Goal: Task Accomplishment & Management: Use online tool/utility

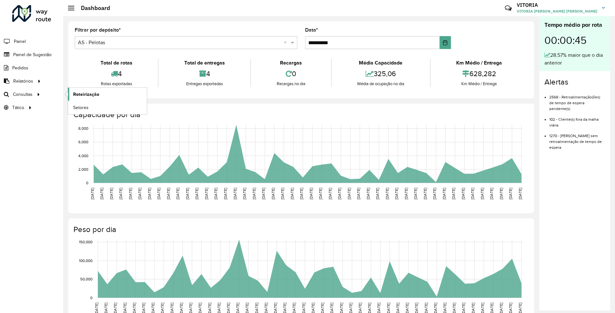
click at [77, 88] on link "Roteirização" at bounding box center [107, 94] width 79 height 13
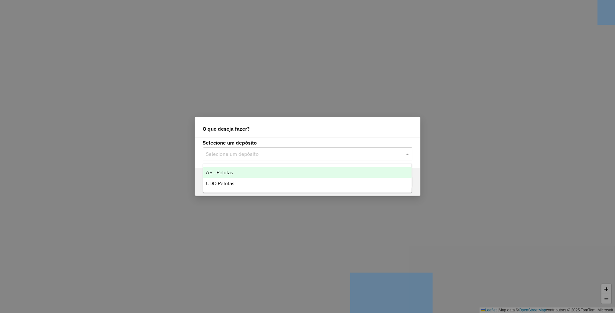
click at [321, 150] on div at bounding box center [307, 154] width 209 height 8
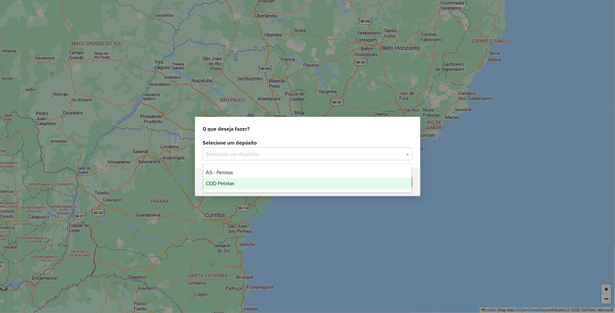
click at [268, 179] on div "CDD Pelotas" at bounding box center [307, 183] width 209 height 11
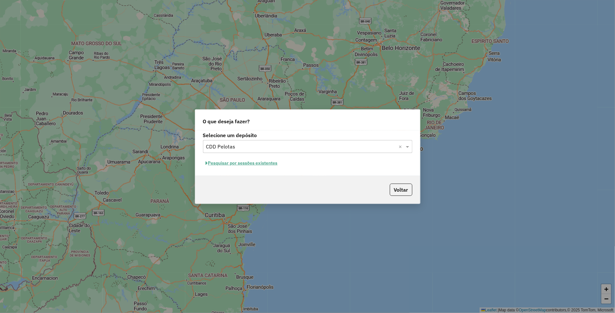
click at [219, 164] on button "Pesquisar por sessões existentes" at bounding box center [242, 163] width 78 height 10
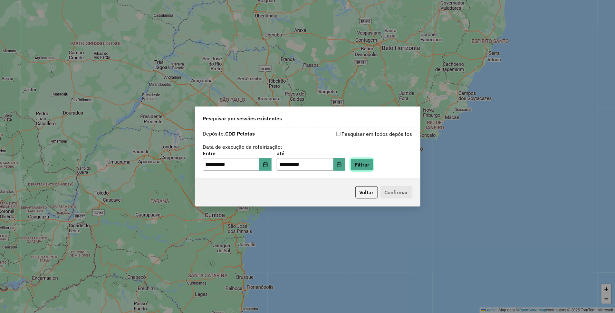
click at [374, 168] on button "Filtrar" at bounding box center [362, 164] width 23 height 12
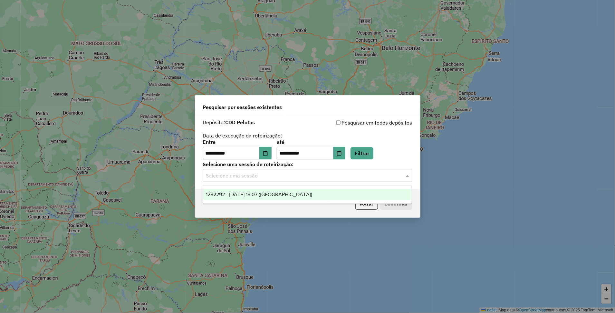
click at [278, 177] on input "text" at bounding box center [301, 176] width 190 height 8
drag, startPoint x: 260, startPoint y: 194, endPoint x: 390, endPoint y: 205, distance: 129.7
click at [261, 194] on span "1282292 - [DATE] 18:07 ([GEOGRAPHIC_DATA])" at bounding box center [259, 193] width 106 height 5
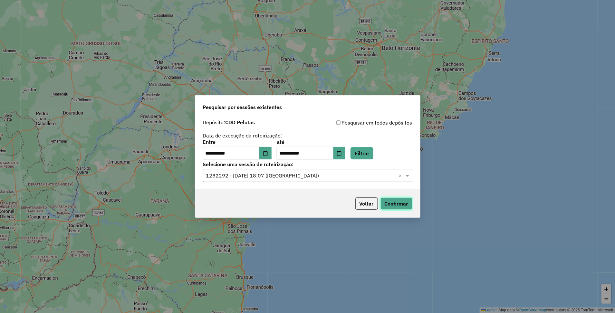
click at [409, 203] on button "Confirmar" at bounding box center [397, 203] width 32 height 12
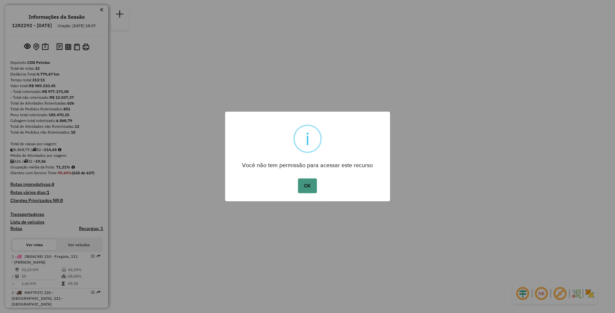
click at [312, 187] on button "OK" at bounding box center [307, 185] width 19 height 15
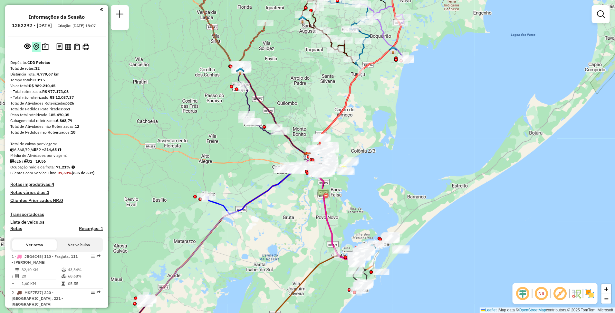
click at [36, 51] on img at bounding box center [36, 46] width 6 height 7
click at [44, 51] on img at bounding box center [45, 46] width 7 height 7
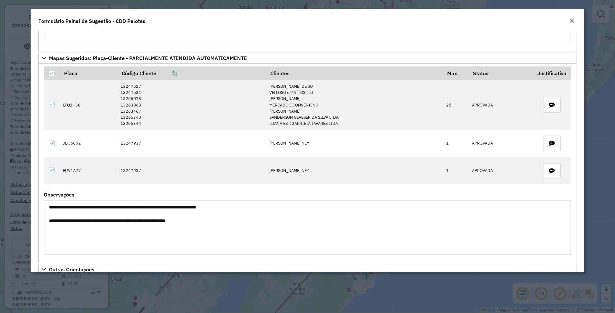
scroll to position [1852, 0]
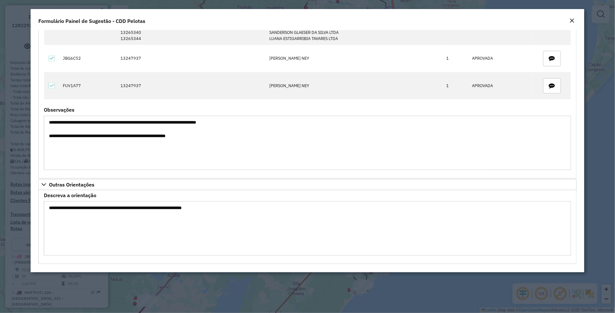
drag, startPoint x: 84, startPoint y: 209, endPoint x: 239, endPoint y: 210, distance: 154.7
click at [239, 210] on formly-field "**********" at bounding box center [307, 227] width 535 height 68
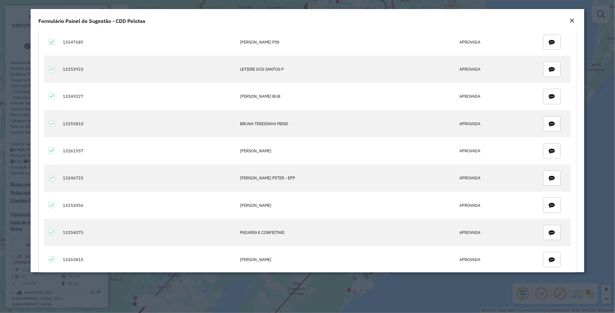
scroll to position [774, 0]
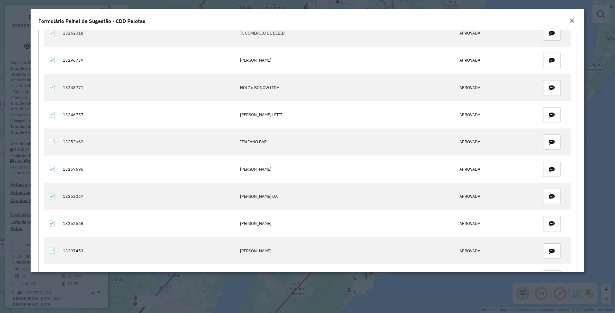
click at [577, 21] on button "Close" at bounding box center [572, 21] width 9 height 8
